Goal: Transaction & Acquisition: Obtain resource

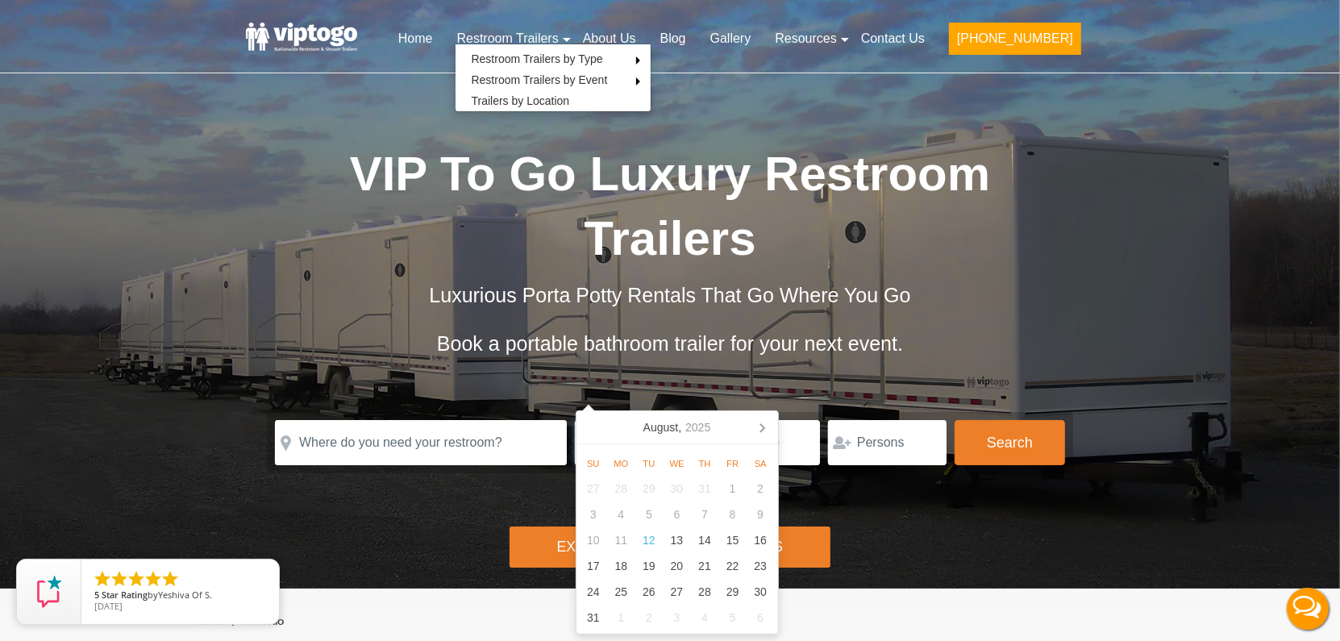
click at [595, 420] on input at bounding box center [632, 442] width 115 height 45
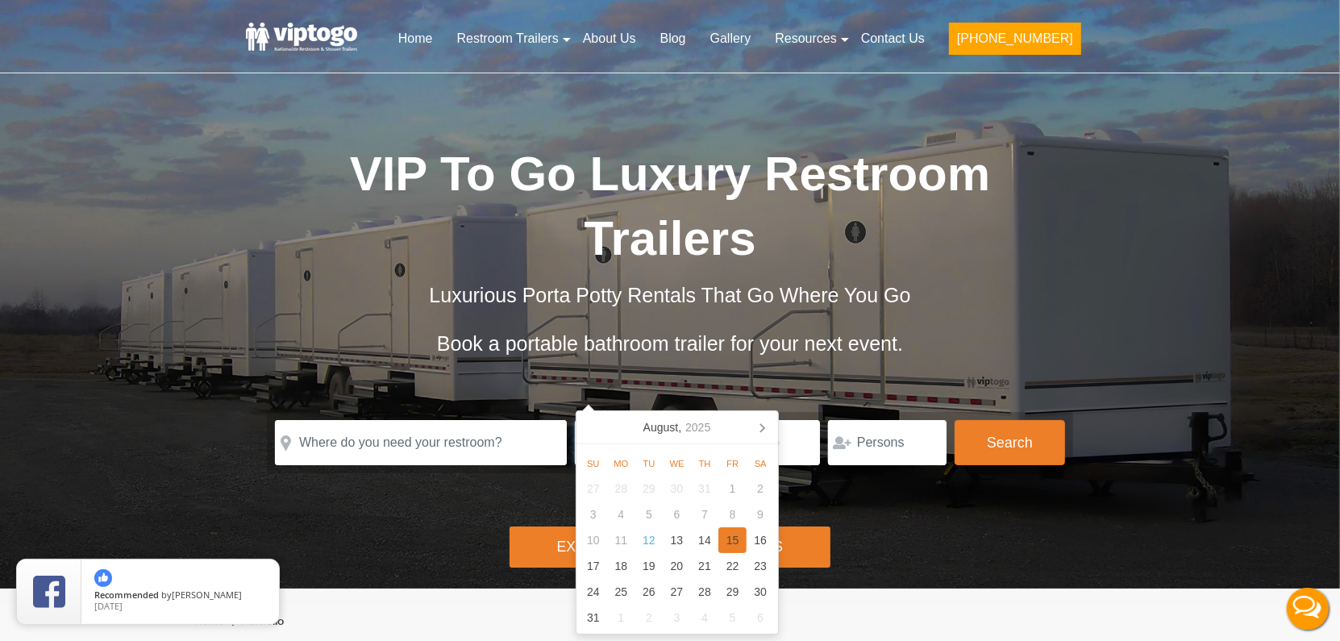
click at [737, 546] on div "15" at bounding box center [732, 540] width 28 height 26
type input "[DATE]"
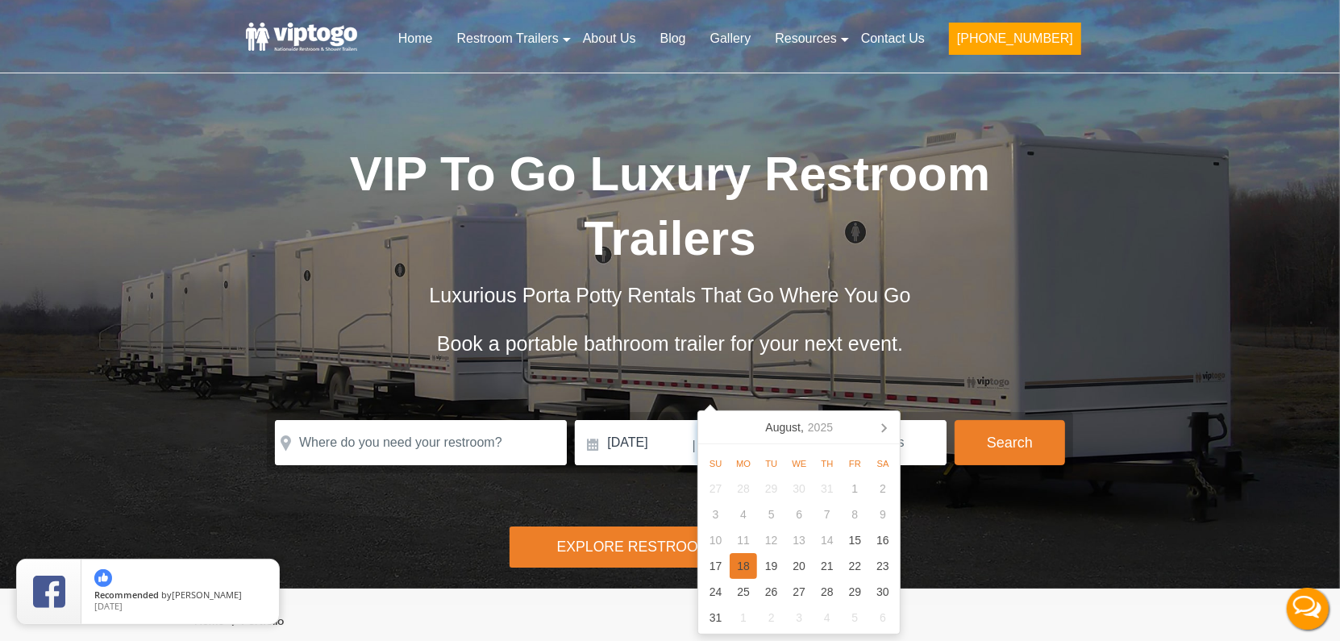
click at [746, 561] on div "18" at bounding box center [743, 566] width 28 height 26
type input "[DATE]"
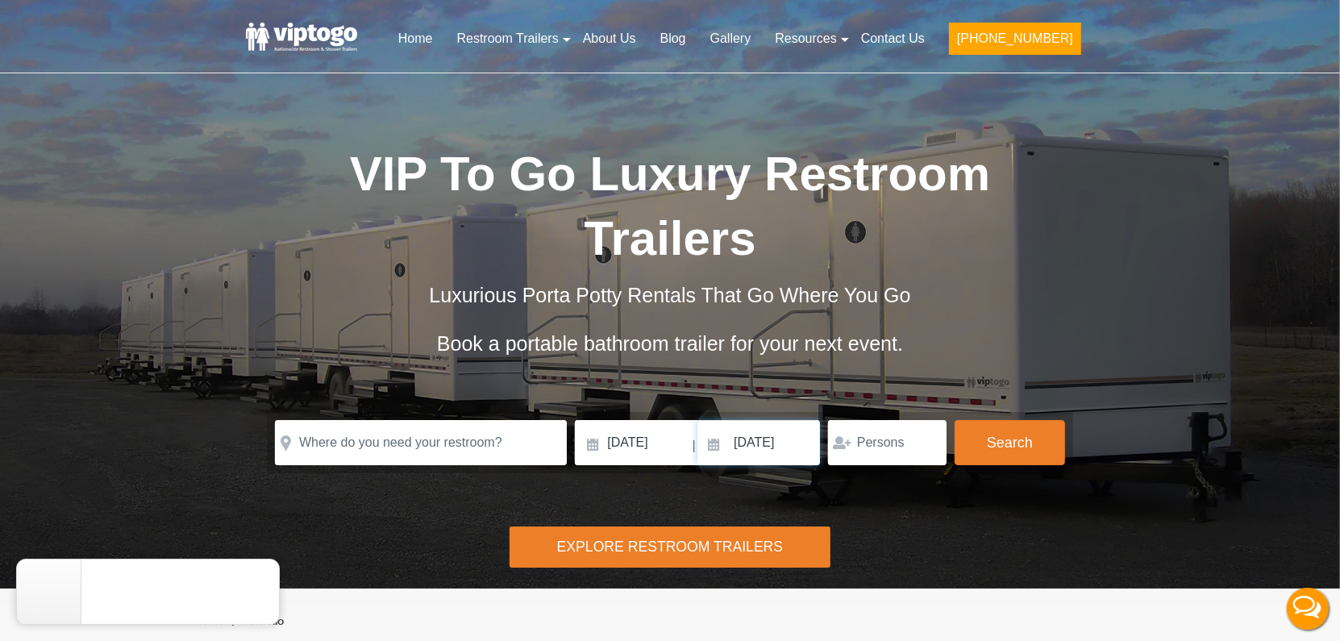
click at [735, 420] on input "[DATE]" at bounding box center [758, 442] width 123 height 45
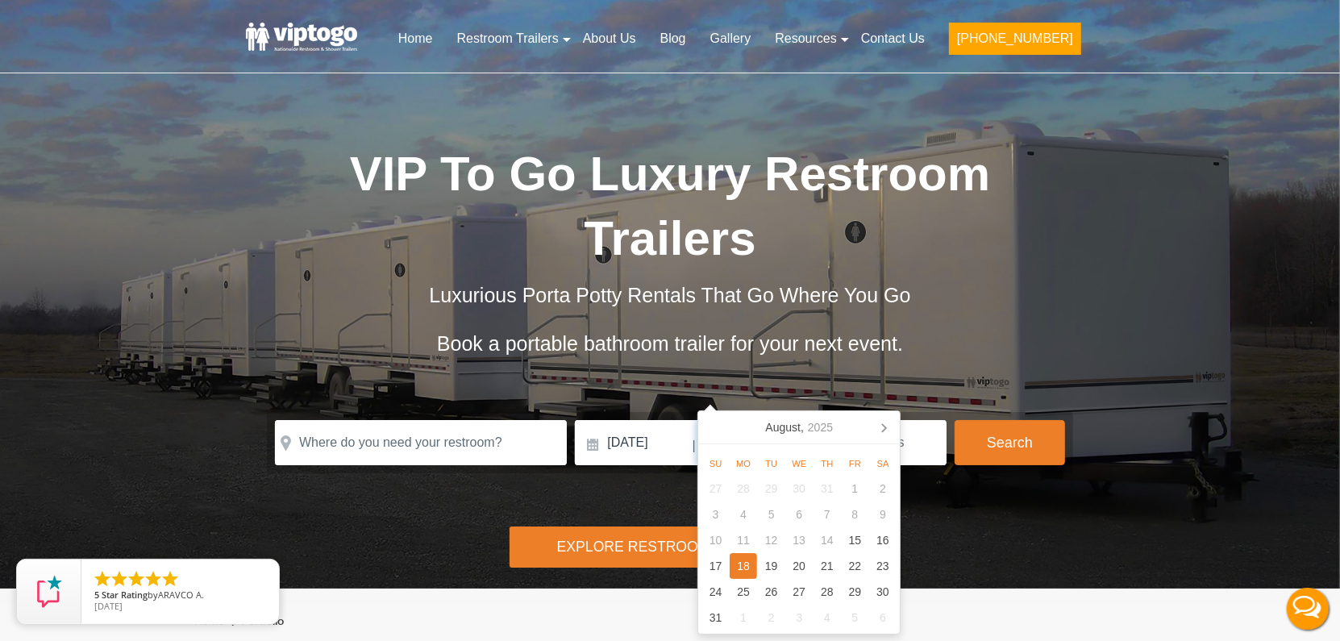
click at [827, 544] on div "14" at bounding box center [827, 540] width 28 height 26
click at [606, 420] on input "[DATE]" at bounding box center [632, 442] width 115 height 45
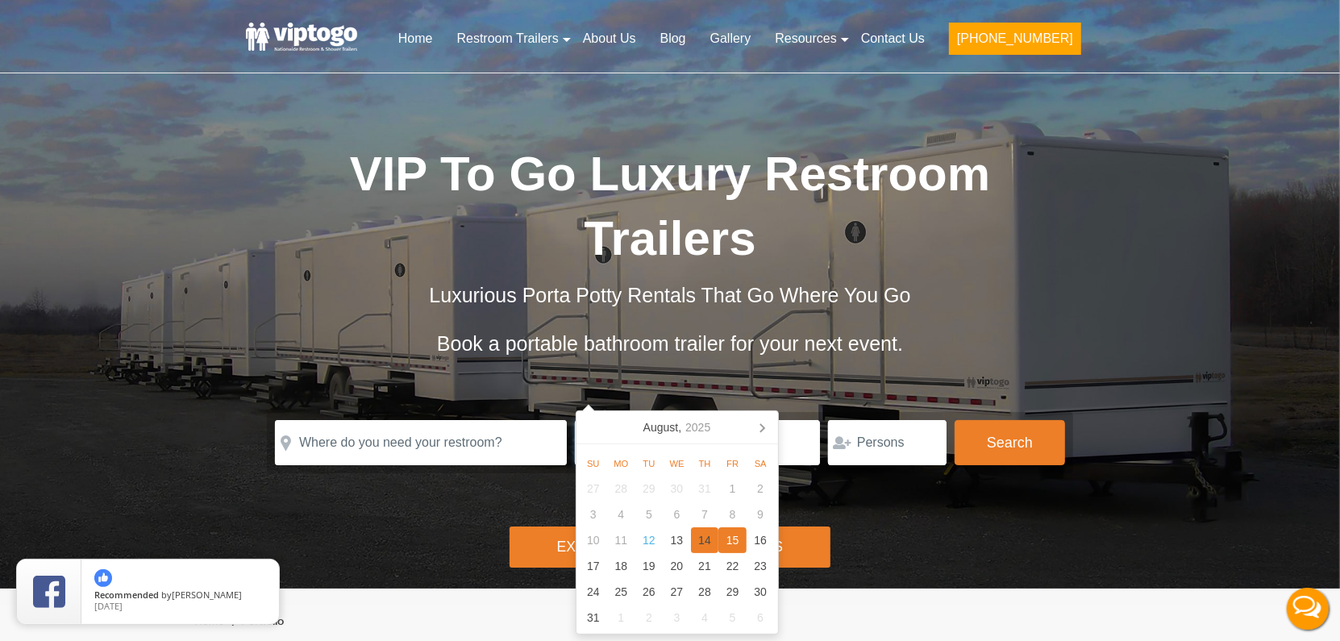
click at [696, 542] on div "14" at bounding box center [705, 540] width 28 height 26
type input "[DATE]"
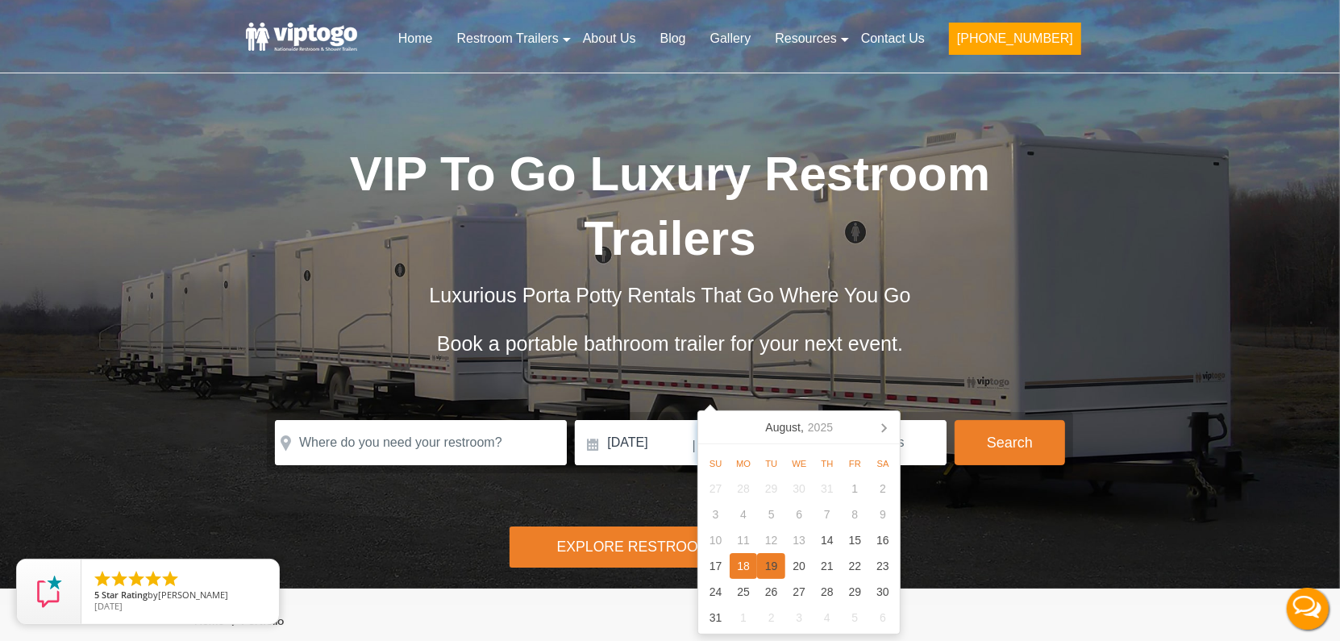
click at [781, 568] on div "19" at bounding box center [771, 566] width 28 height 26
type input "[DATE]"
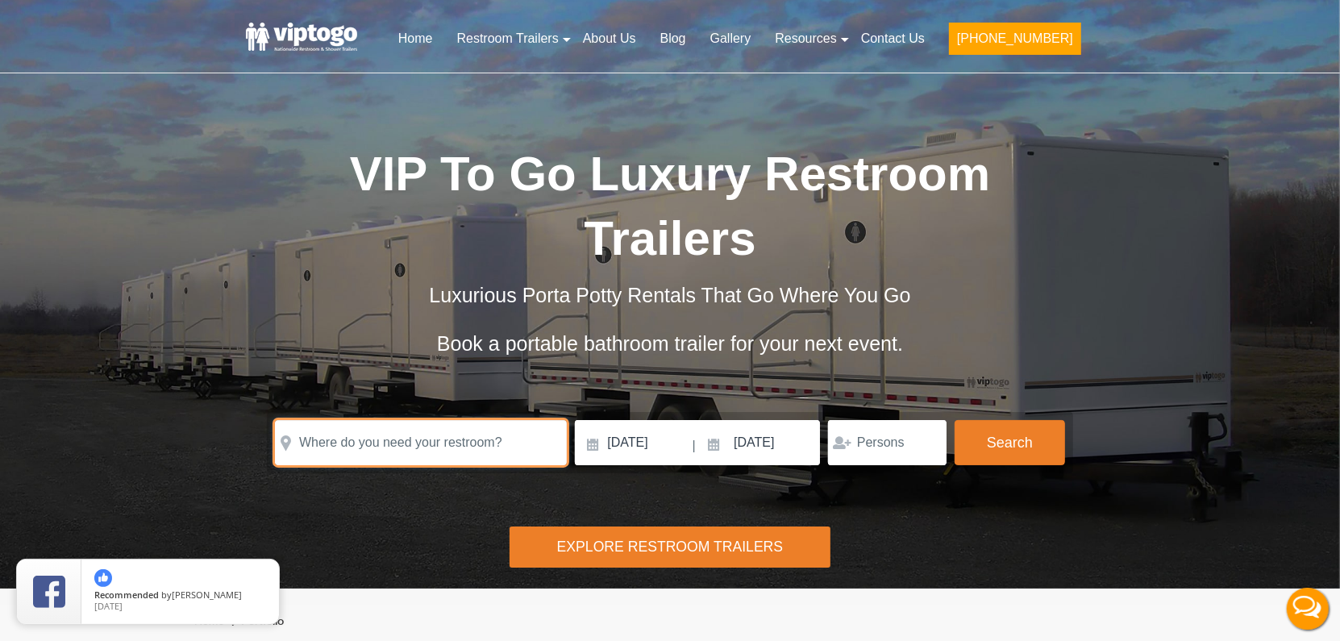
click at [399, 420] on input "text" at bounding box center [421, 442] width 292 height 45
click at [399, 420] on input "[GEOGRAPHIC_DATA], [GEOGRAPHIC_DATA], [GEOGRAPHIC_DATA]" at bounding box center [421, 442] width 292 height 45
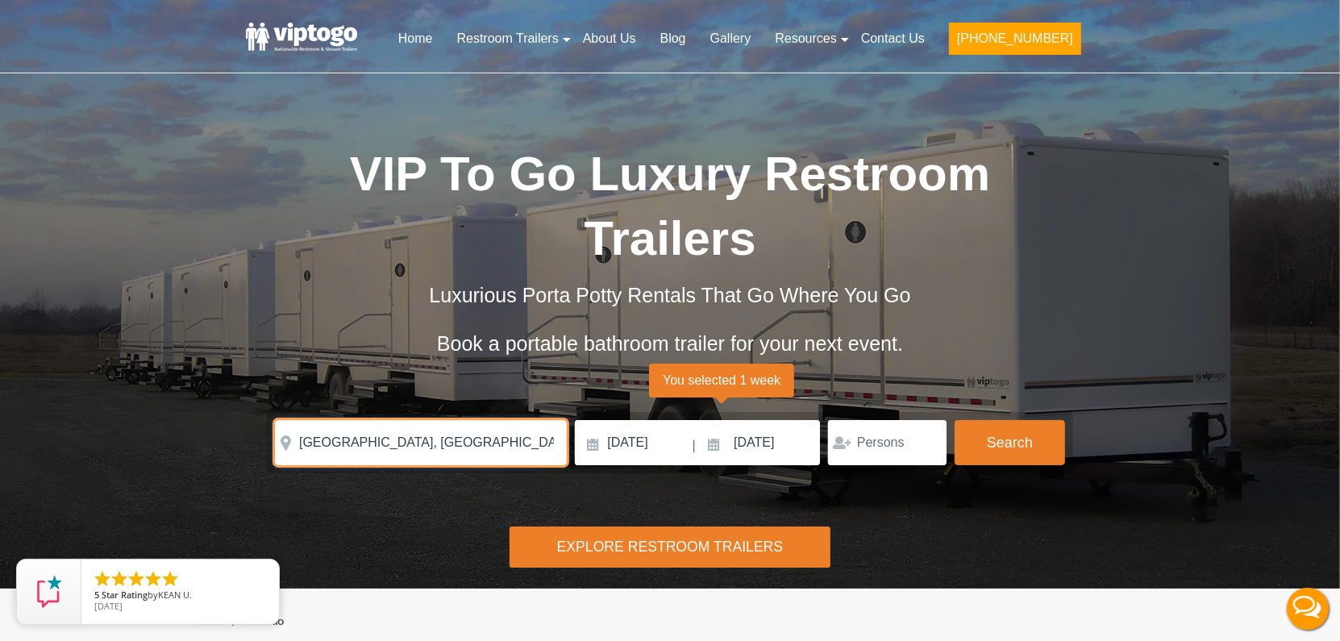
click at [399, 420] on input "[GEOGRAPHIC_DATA], [GEOGRAPHIC_DATA], [GEOGRAPHIC_DATA]" at bounding box center [421, 442] width 292 height 45
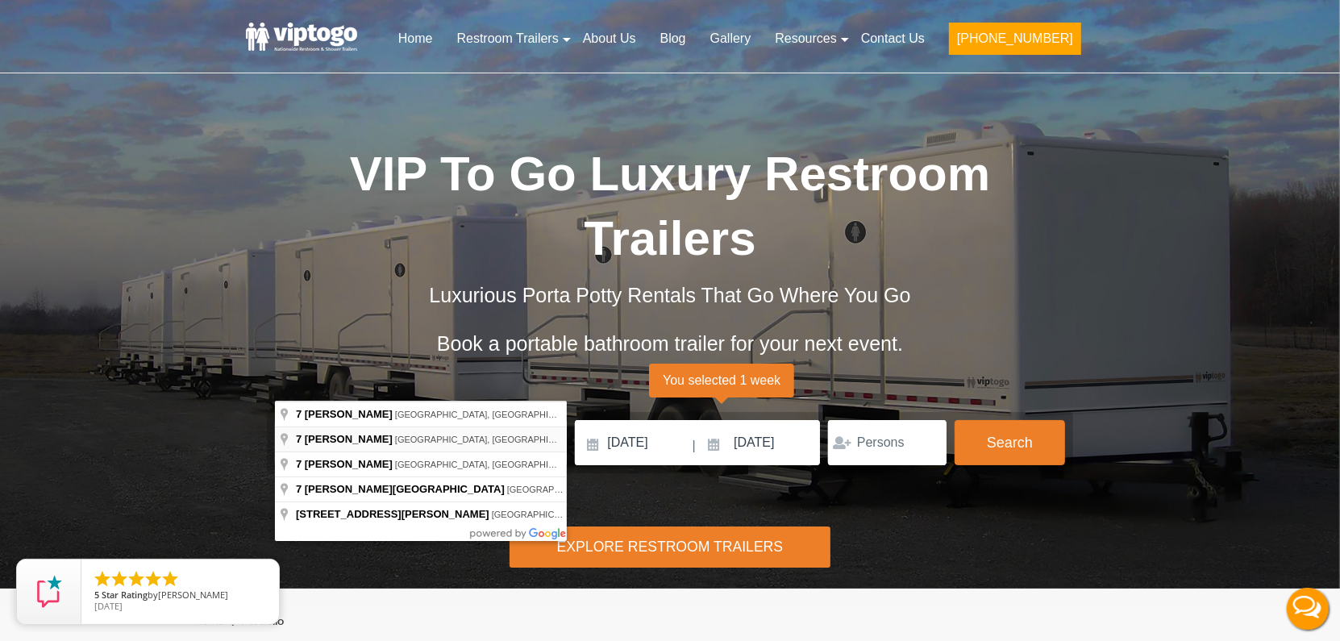
type input "[STREET_ADDRESS][PERSON_NAME]"
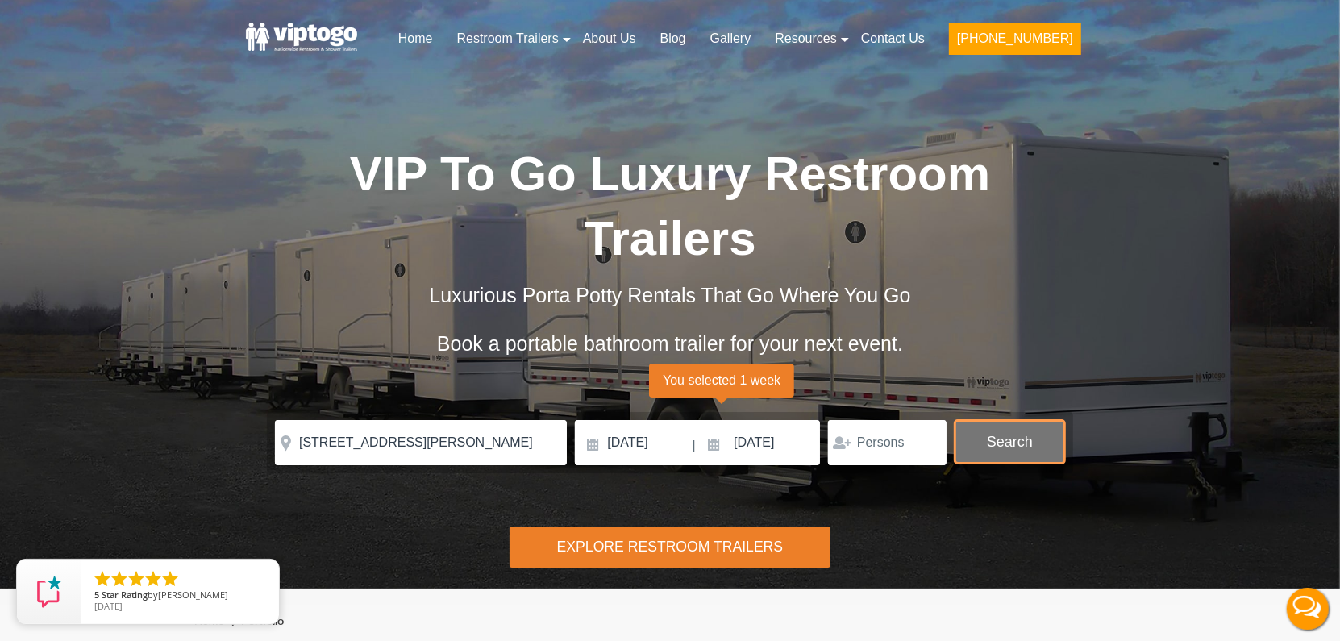
drag, startPoint x: 1039, startPoint y: 390, endPoint x: 1016, endPoint y: 390, distance: 23.4
click at [1038, 420] on button "Search" at bounding box center [1009, 442] width 110 height 44
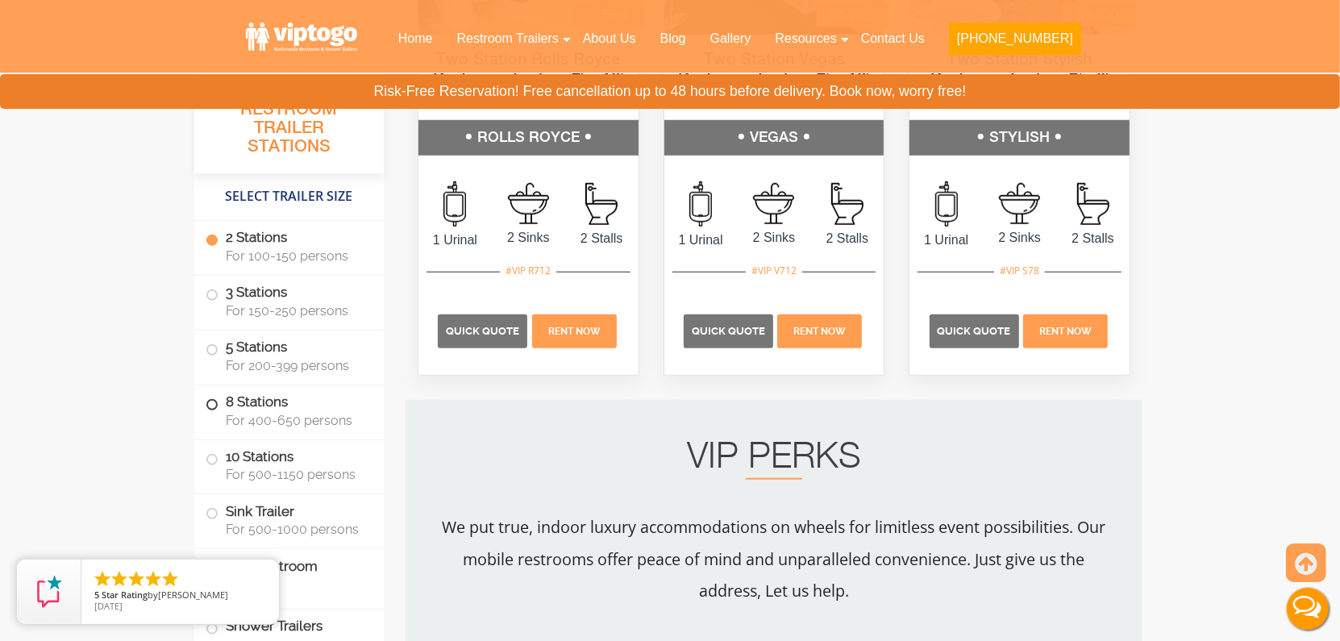
scroll to position [1056, 0]
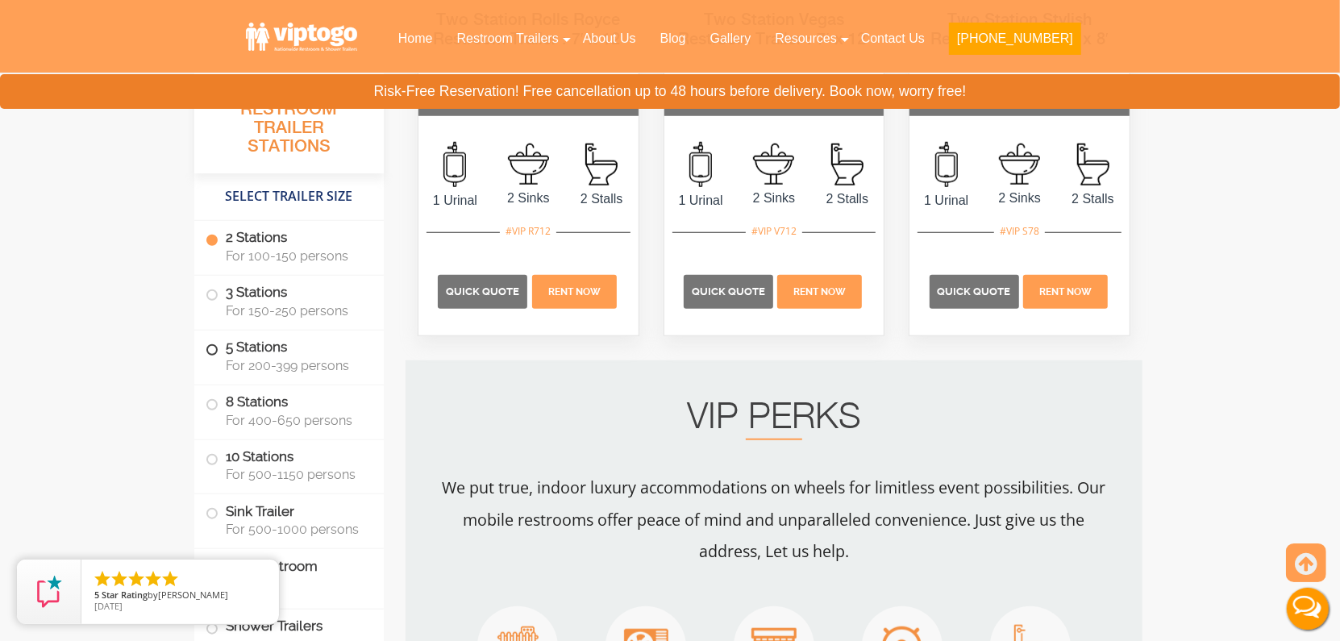
click at [277, 358] on span "For 200-399 persons" at bounding box center [295, 365] width 139 height 15
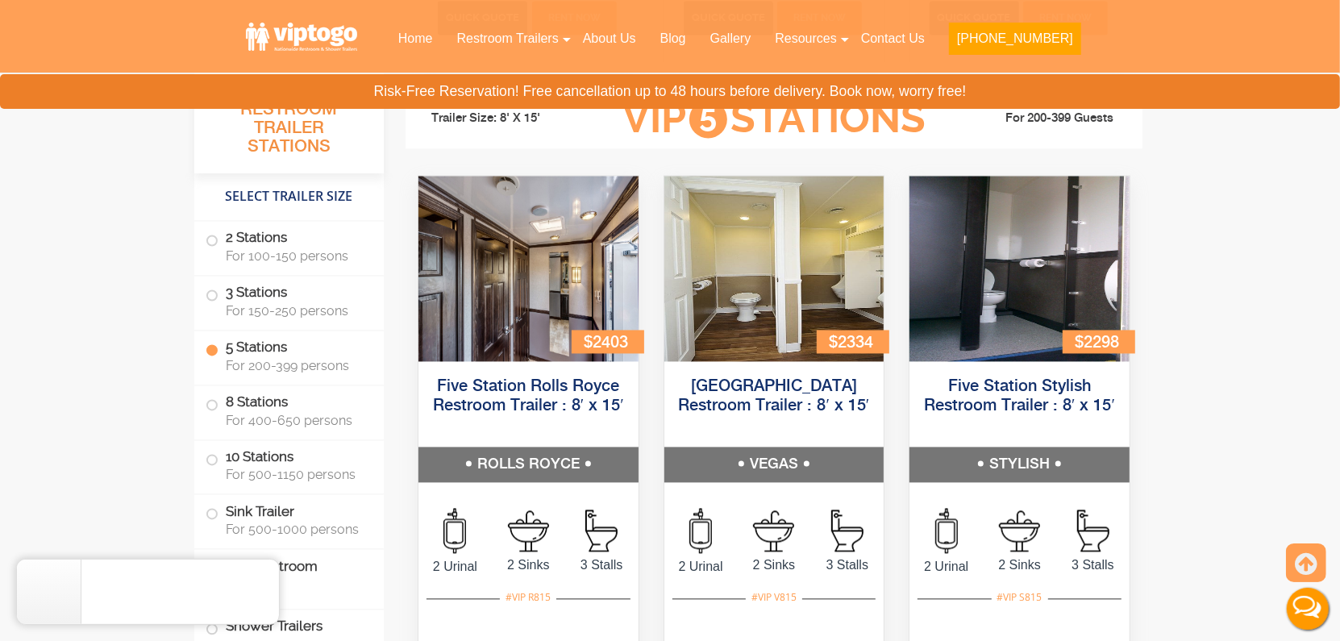
scroll to position [2416, 0]
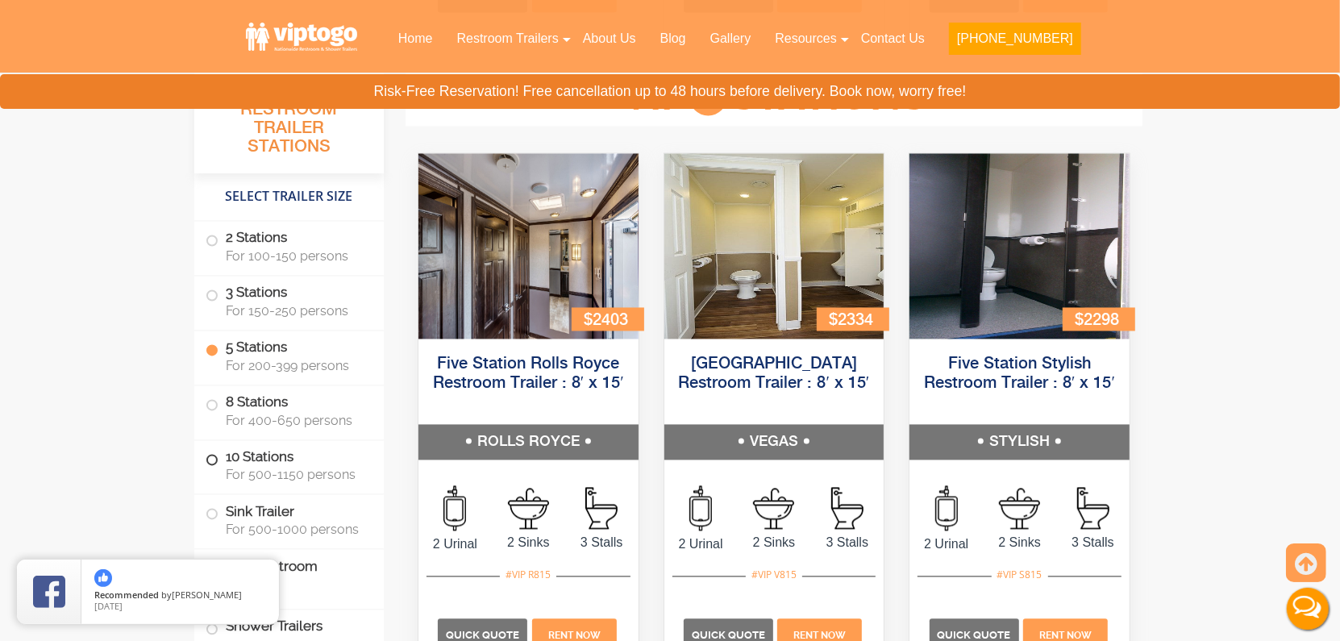
click at [314, 478] on span "For 500-1150 persons" at bounding box center [295, 474] width 139 height 15
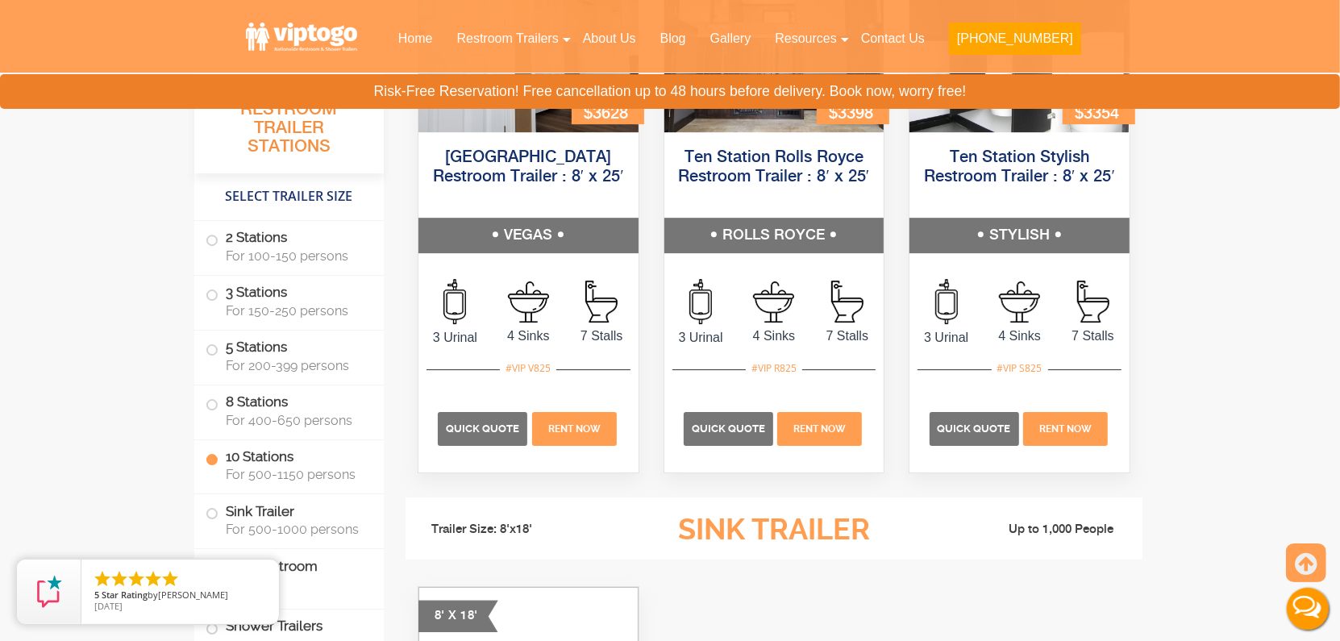
scroll to position [3938, 0]
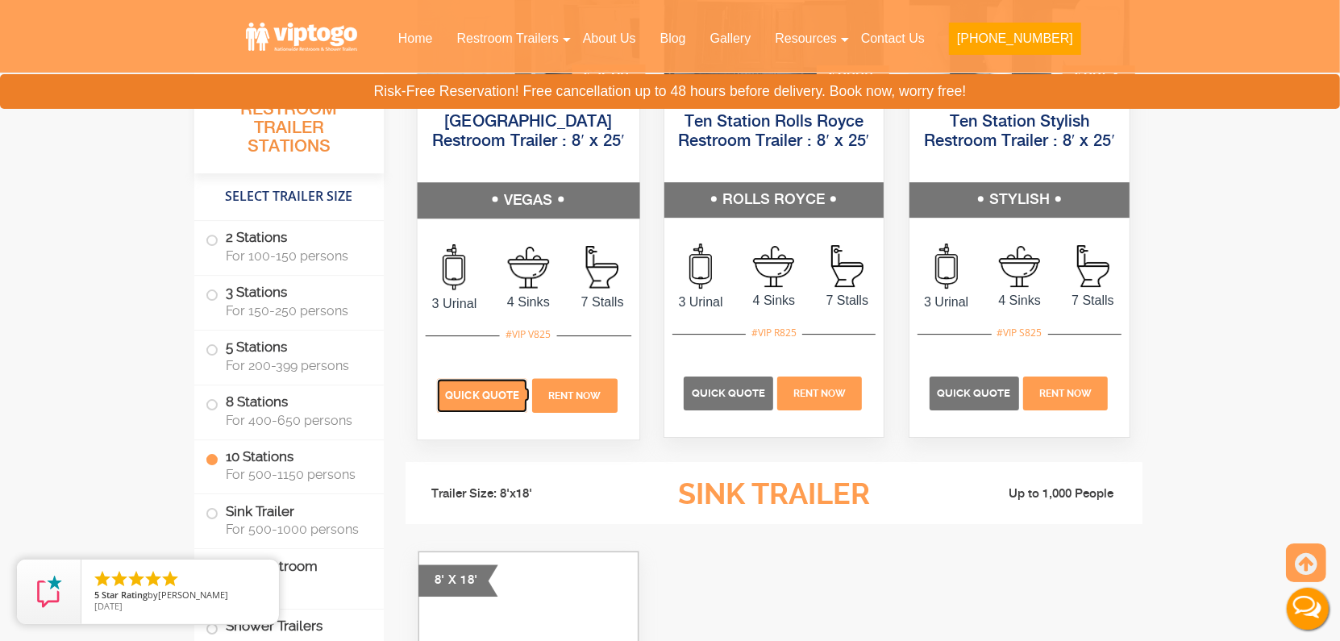
click at [485, 408] on p "Quick Quote" at bounding box center [482, 396] width 90 height 34
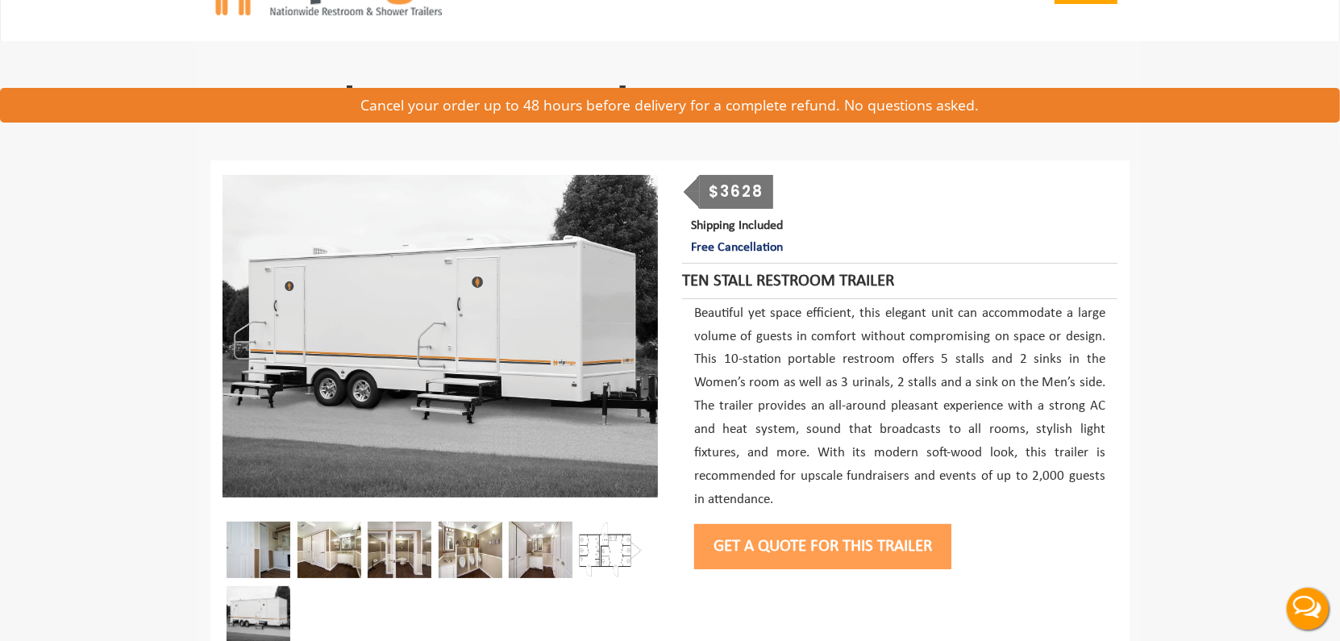
scroll to position [81, 0]
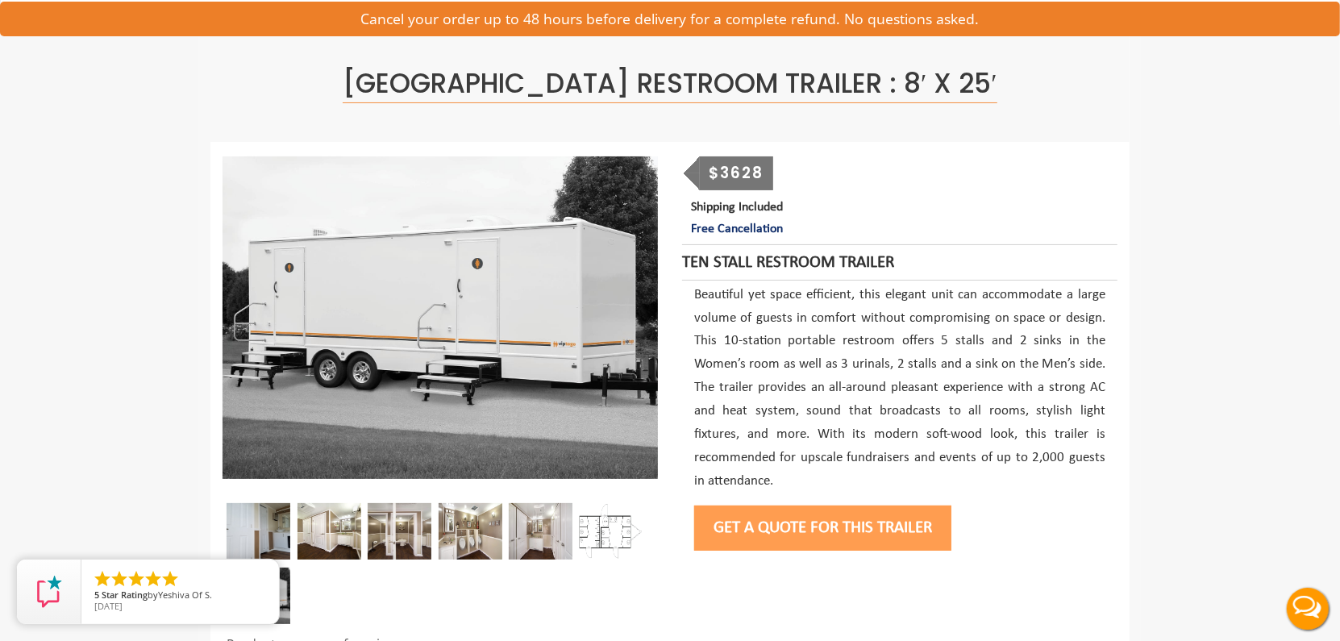
click at [601, 523] on img at bounding box center [611, 531] width 64 height 56
